Goal: Complete application form

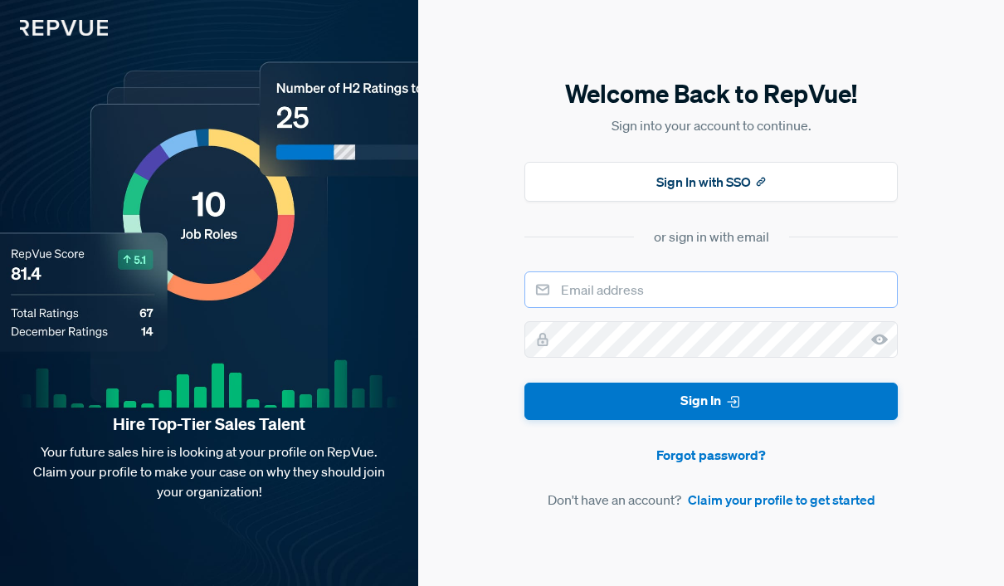
click at [641, 308] on input "email" at bounding box center [710, 289] width 373 height 36
click at [766, 509] on link "Claim your profile to get started" at bounding box center [781, 499] width 187 height 20
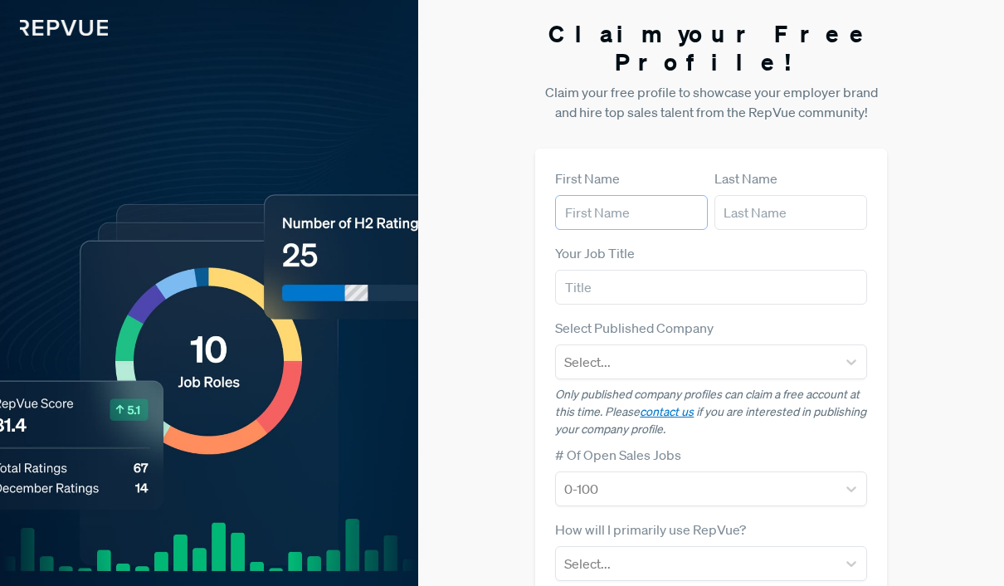
click at [599, 195] on input "text" at bounding box center [631, 212] width 153 height 35
type input "Omarq"
type input "P"
click at [613, 195] on input "Omarq" at bounding box center [631, 212] width 153 height 35
type input "[PERSON_NAME]"
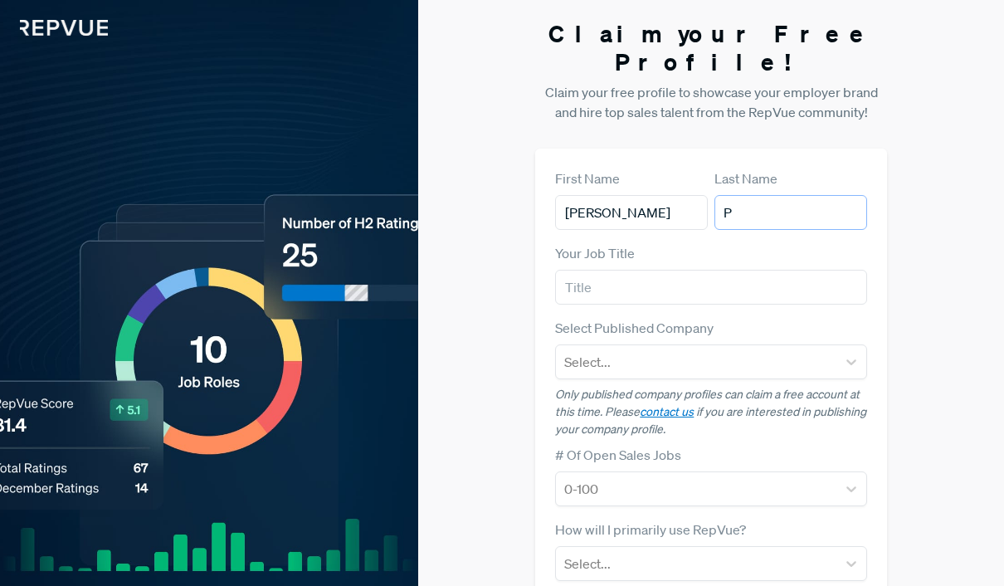
click at [796, 195] on input "P" at bounding box center [790, 212] width 153 height 35
type input "Pradhan"
type input "Sales Consultant"
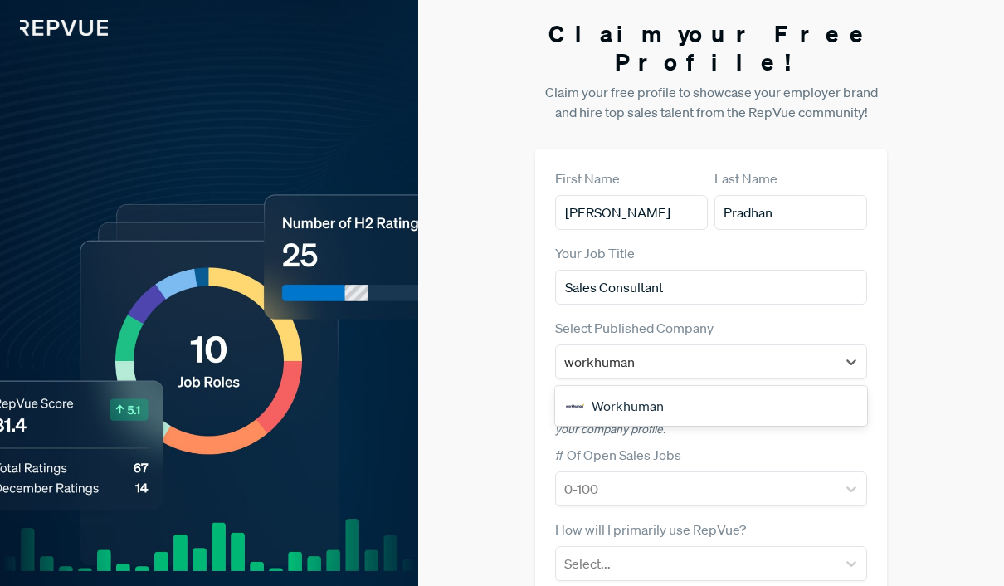
click at [697, 389] on div "Workhuman" at bounding box center [711, 405] width 312 height 33
type input "workhuman"
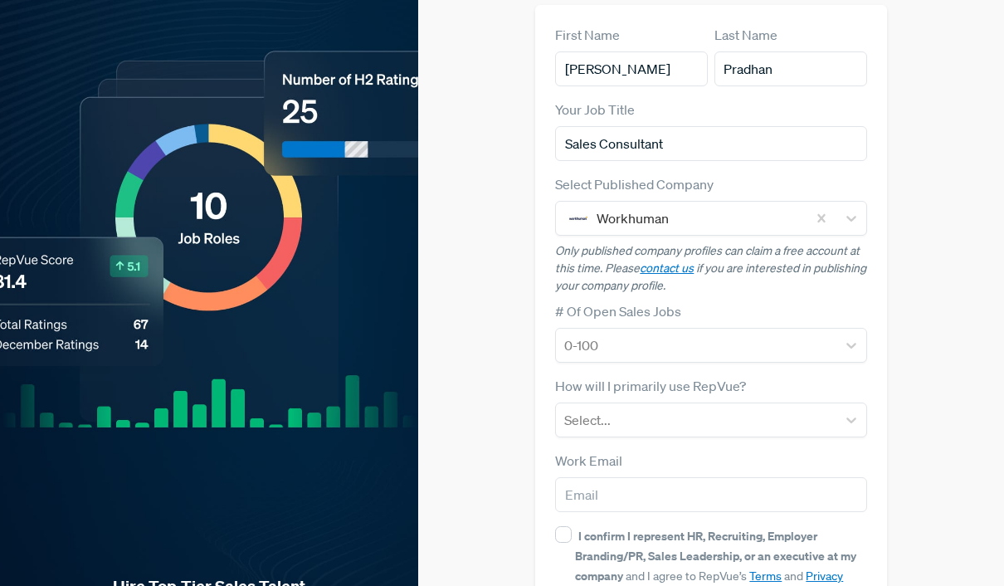
scroll to position [165, 0]
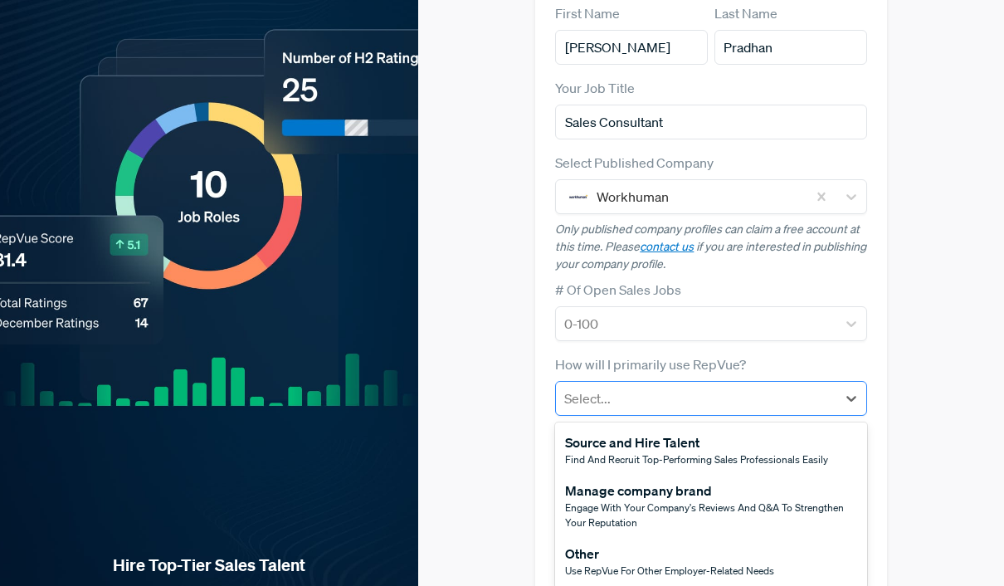
click at [604, 387] on div at bounding box center [696, 398] width 264 height 23
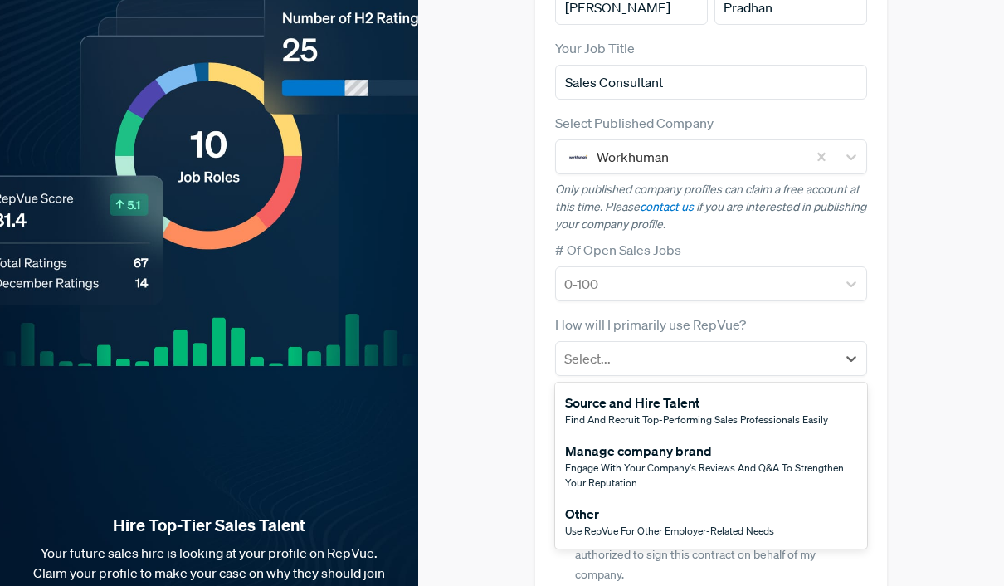
scroll to position [209, 0]
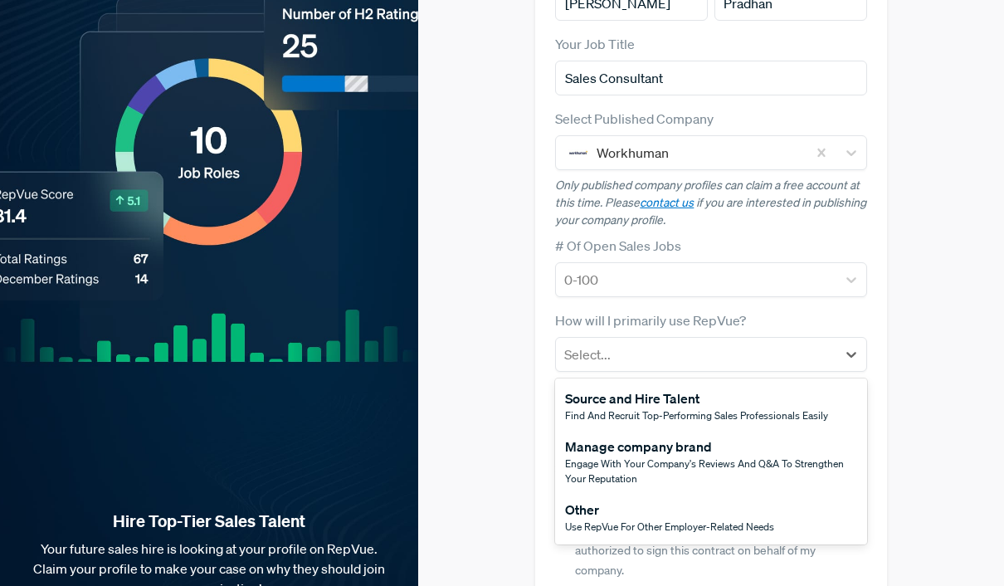
click at [723, 483] on html "Hire Top-Tier Sales Talent Your future sales hire is looking at your profile on…" at bounding box center [502, 237] width 1004 height 892
click at [723, 483] on span "I confirm I represent HR, Recruiting, Employer Branding/PR, Sales Leadership, o…" at bounding box center [717, 520] width 285 height 114
click at [572, 477] on input "I confirm I represent HR, Recruiting, Employer Branding/PR, Sales Leadership, o…" at bounding box center [563, 468] width 17 height 17
checkbox input "true"
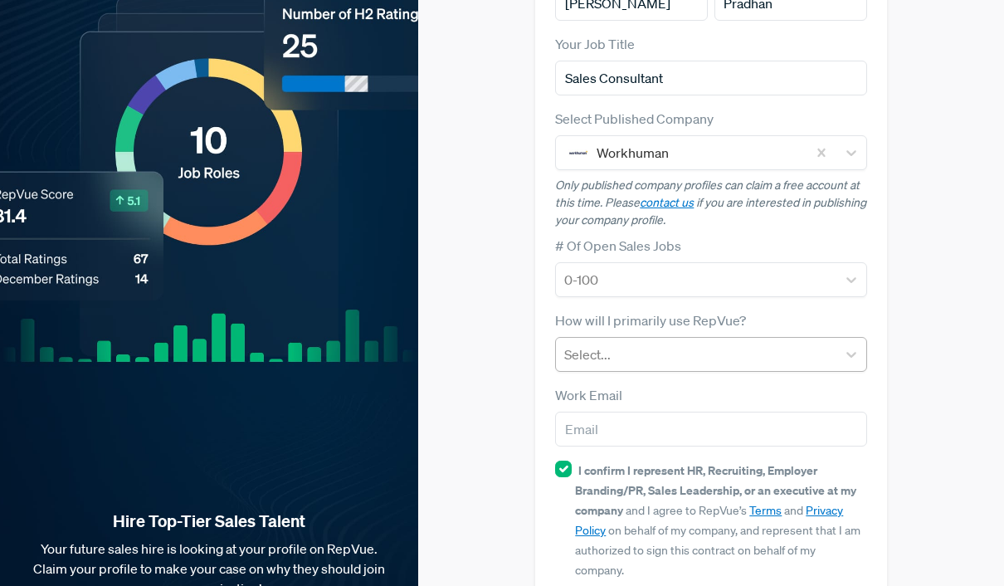
click at [620, 339] on div "Select..." at bounding box center [696, 354] width 280 height 30
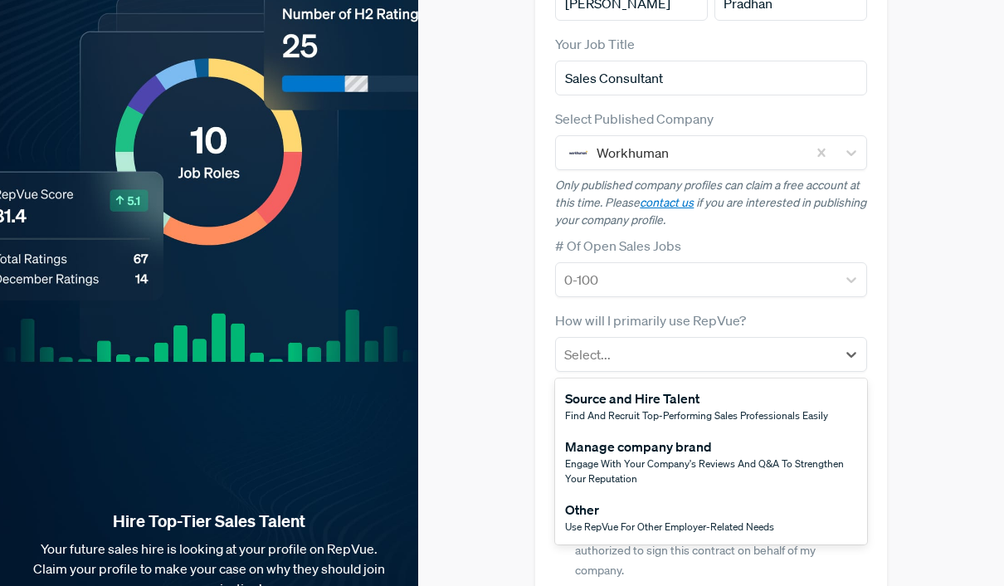
click at [584, 506] on div "Other Use RepVue for other employer-related needs" at bounding box center [711, 517] width 312 height 48
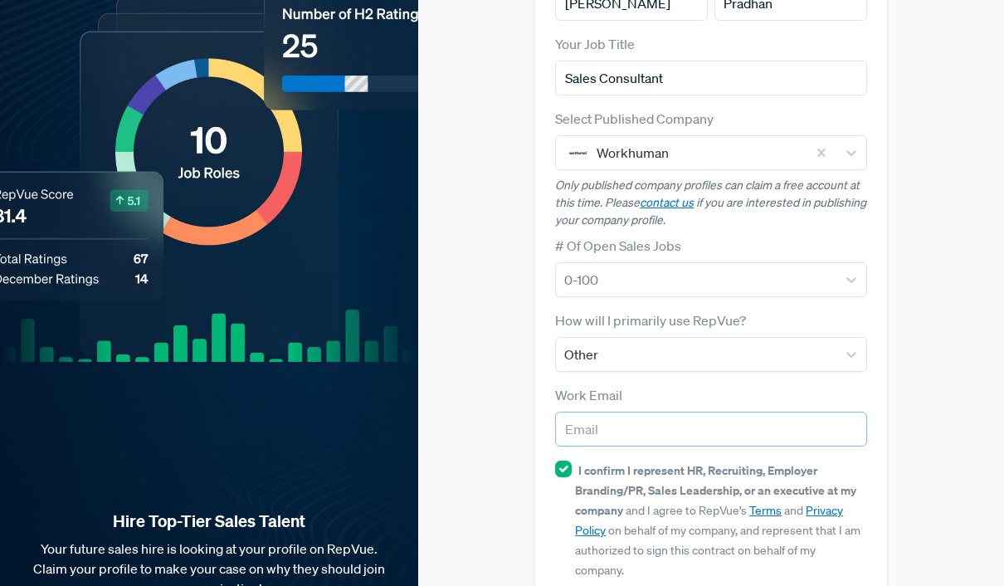
click at [582, 411] on input "email" at bounding box center [711, 428] width 312 height 35
type input "[PERSON_NAME][EMAIL_ADDRESS][PERSON_NAME][DOMAIN_NAME]"
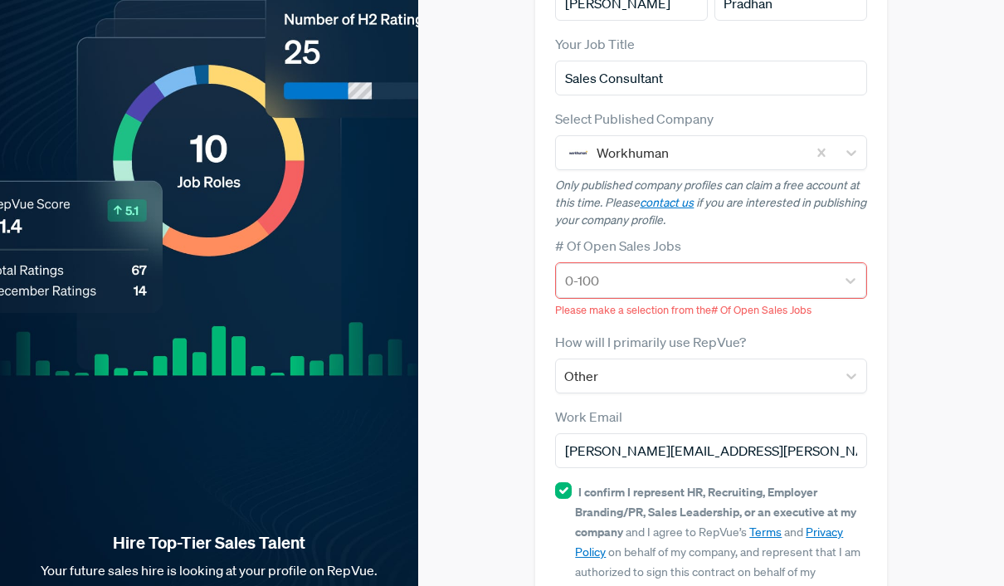
click at [657, 269] on div at bounding box center [696, 280] width 262 height 23
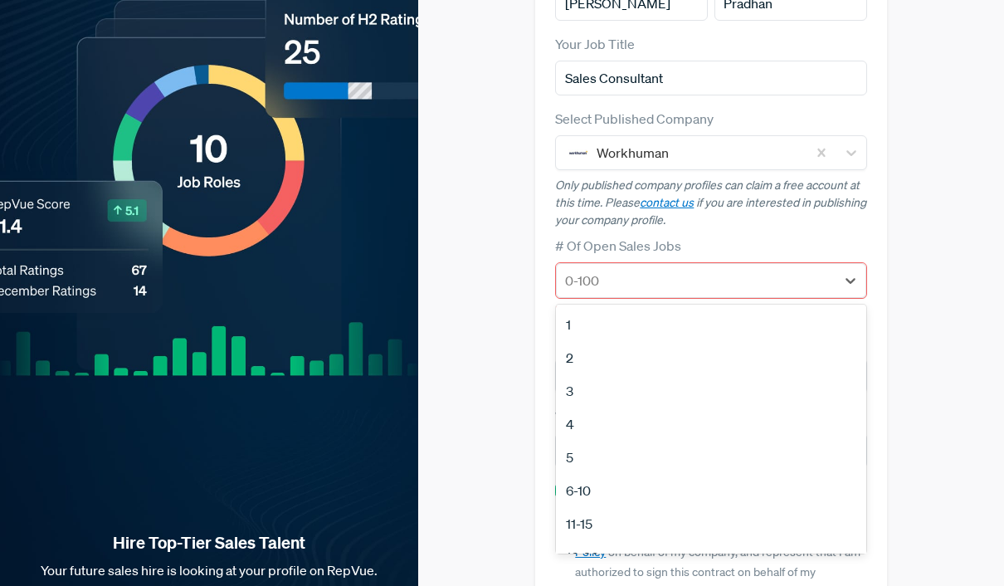
scroll to position [0, 0]
click at [568, 308] on div "1" at bounding box center [711, 324] width 310 height 33
